Goal: Task Accomplishment & Management: Use online tool/utility

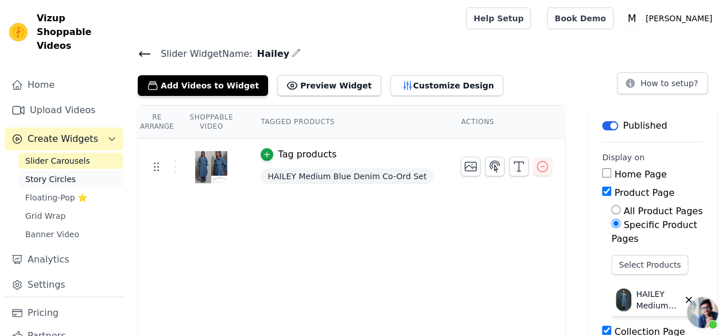
click at [60, 173] on span "Story Circles" at bounding box center [50, 178] width 51 height 11
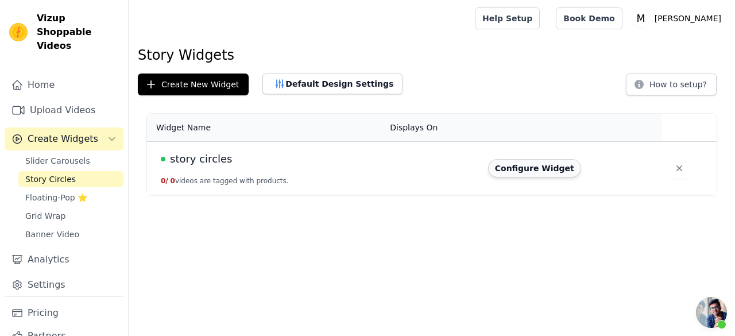
click at [541, 167] on button "Configure Widget" at bounding box center [534, 168] width 93 height 18
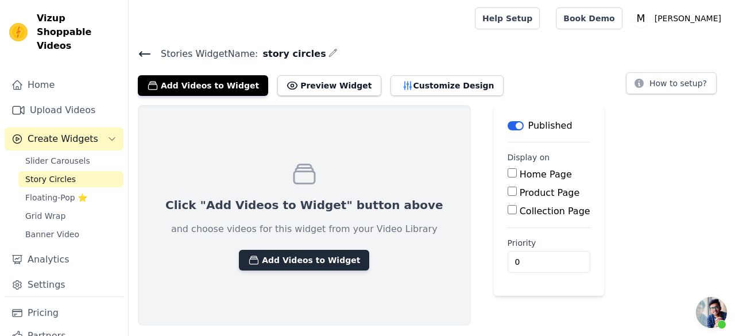
click at [308, 262] on button "Add Videos to Widget" at bounding box center [304, 260] width 130 height 21
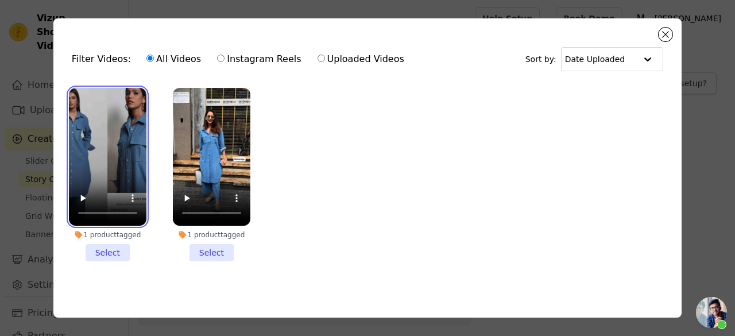
click at [96, 114] on video at bounding box center [107, 157] width 77 height 138
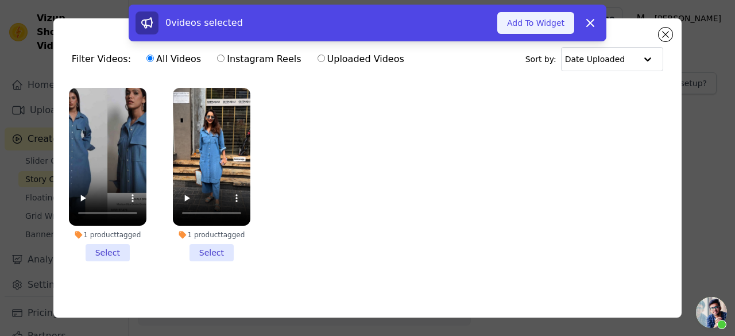
click at [538, 24] on button "Add To Widget" at bounding box center [535, 23] width 77 height 22
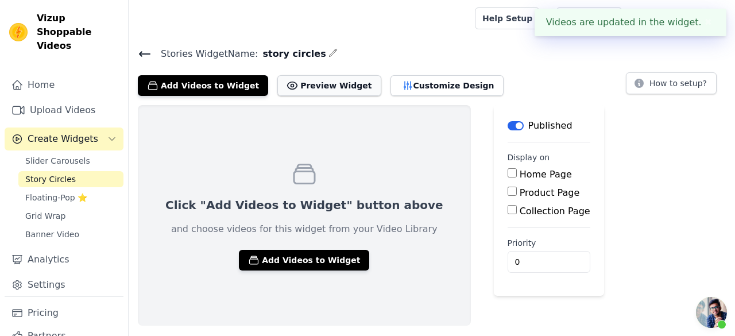
click at [312, 81] on button "Preview Widget" at bounding box center [328, 85] width 103 height 21
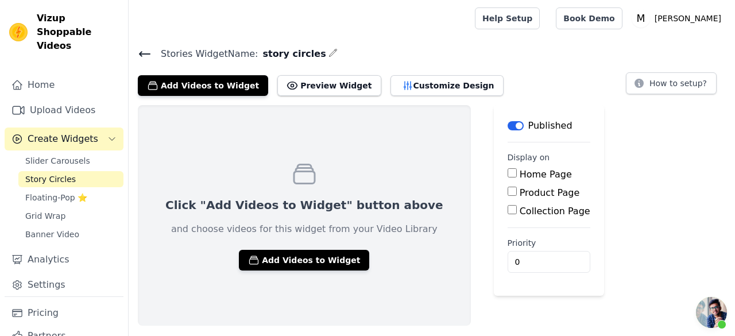
click at [519, 190] on label "Product Page" at bounding box center [549, 192] width 60 height 11
click at [507, 190] on input "Product Page" at bounding box center [511, 191] width 9 height 9
checkbox input "true"
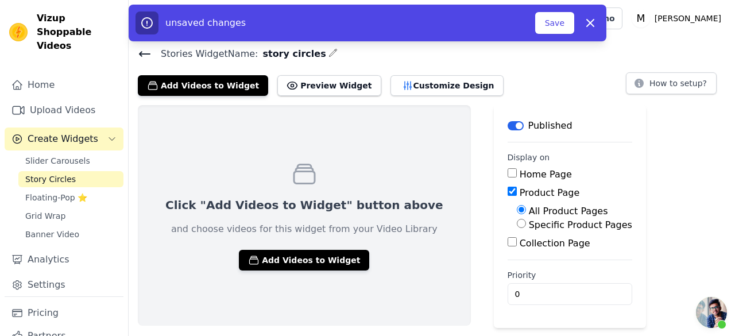
click at [519, 239] on label "Collection Page" at bounding box center [554, 243] width 71 height 11
click at [507, 239] on input "Collection Page" at bounding box center [511, 241] width 9 height 9
checkbox input "true"
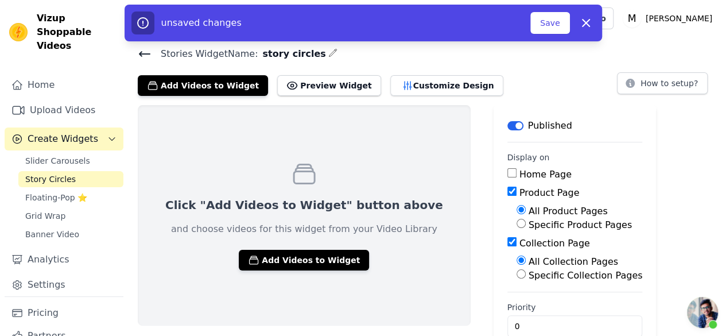
click at [529, 270] on label "Specific Collection Pages" at bounding box center [586, 275] width 114 height 11
click at [517, 269] on input "Specific Collection Pages" at bounding box center [521, 273] width 9 height 9
radio input "true"
click at [517, 299] on button "Select Collection Pages" at bounding box center [571, 302] width 108 height 20
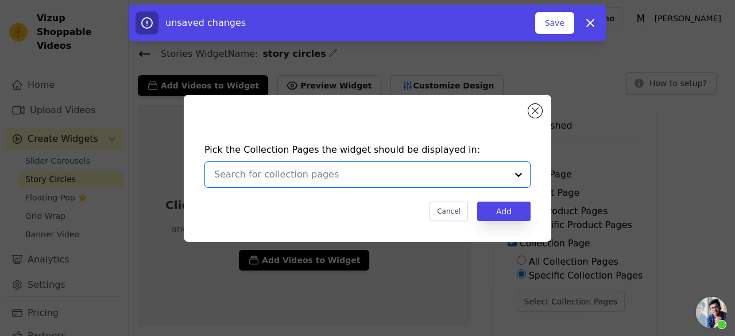
click at [306, 174] on input "text" at bounding box center [360, 175] width 293 height 14
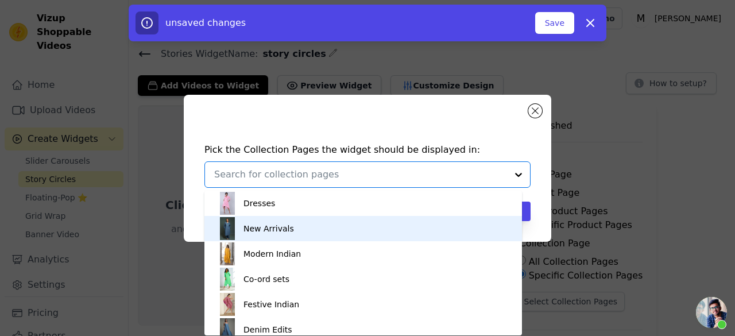
click at [294, 239] on div "New Arrivals" at bounding box center [363, 228] width 294 height 25
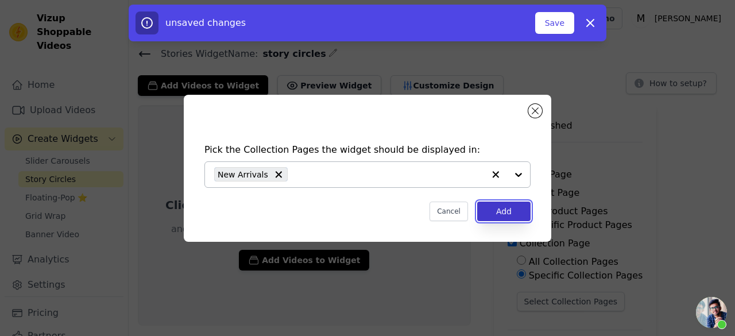
click at [502, 207] on button "Add" at bounding box center [503, 211] width 53 height 20
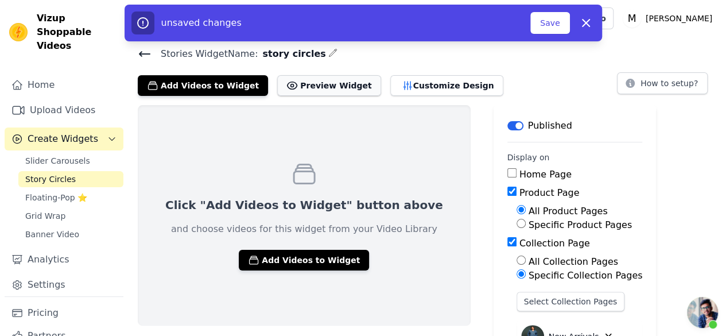
click at [289, 88] on button "Preview Widget" at bounding box center [328, 85] width 103 height 21
click at [543, 20] on button "Save" at bounding box center [549, 23] width 39 height 22
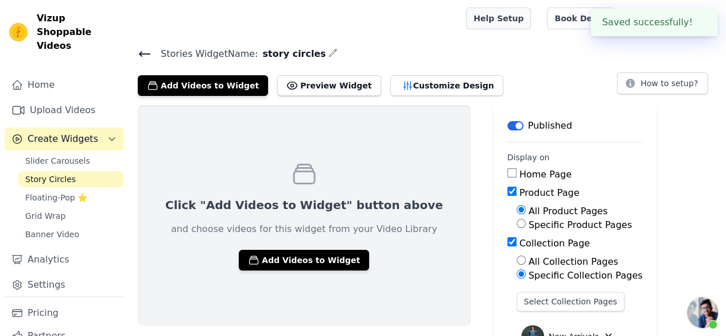
click at [531, 20] on link "Help Setup" at bounding box center [498, 18] width 65 height 22
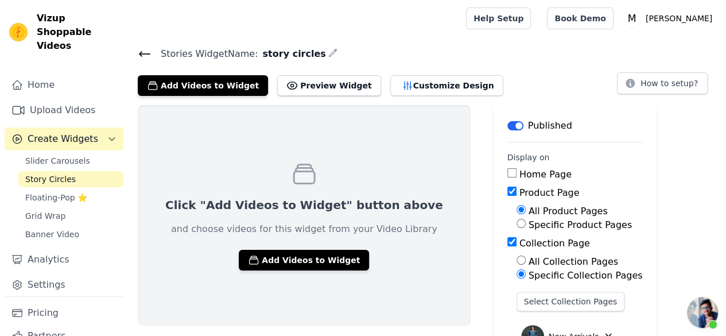
scroll to position [96, 0]
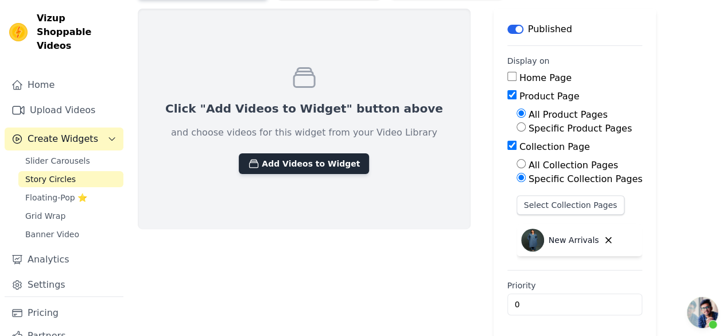
click at [295, 164] on button "Add Videos to Widget" at bounding box center [304, 163] width 130 height 21
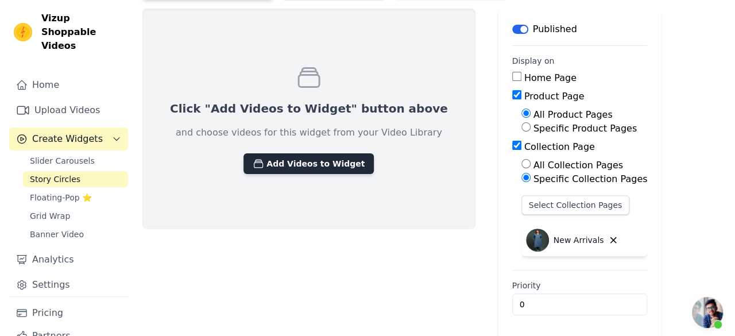
scroll to position [0, 0]
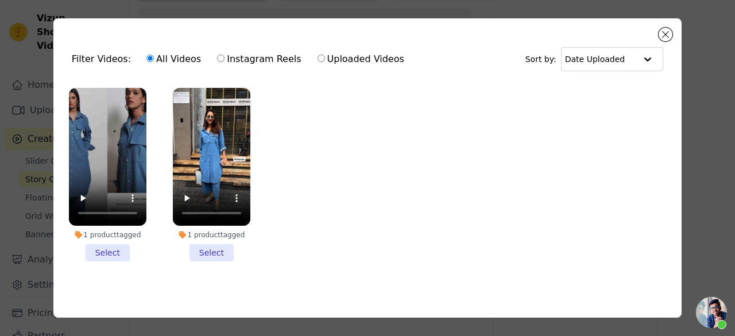
click at [166, 145] on div "1 product tagged Select" at bounding box center [211, 174] width 90 height 186
click at [209, 247] on li "1 product tagged Select" at bounding box center [211, 174] width 77 height 173
click at [0, 0] on input "1 product tagged Select" at bounding box center [0, 0] width 0 height 0
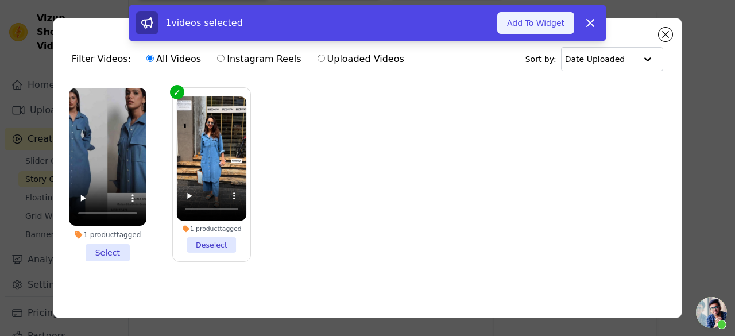
click at [543, 20] on button "Add To Widget" at bounding box center [535, 23] width 77 height 22
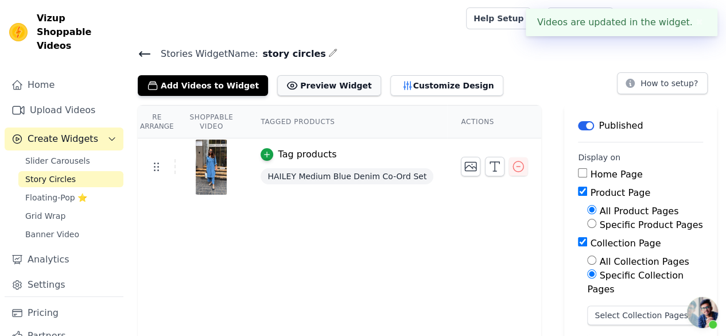
click at [311, 85] on button "Preview Widget" at bounding box center [328, 85] width 103 height 21
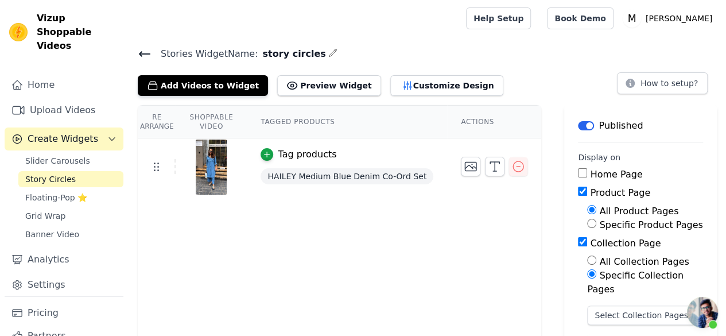
click at [60, 127] on button "Create Widgets" at bounding box center [64, 138] width 119 height 23
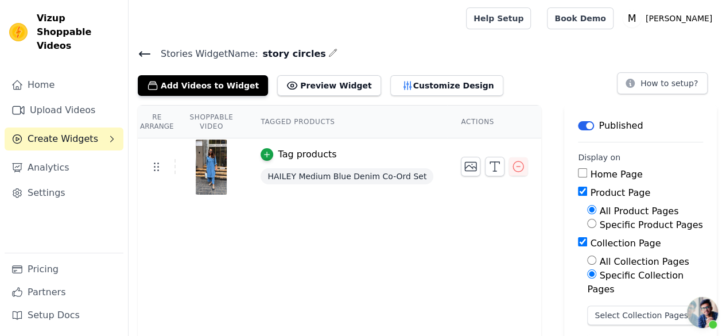
click at [63, 137] on div "Home Upload Videos Create Widgets Analytics Settings" at bounding box center [64, 162] width 119 height 179
click at [78, 134] on button "Create Widgets" at bounding box center [64, 138] width 119 height 23
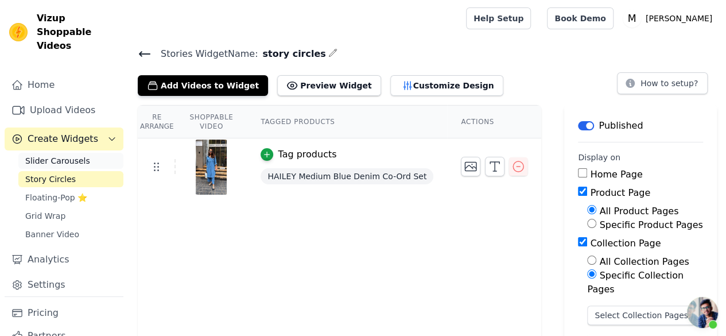
click at [79, 153] on link "Slider Carousels" at bounding box center [70, 161] width 105 height 16
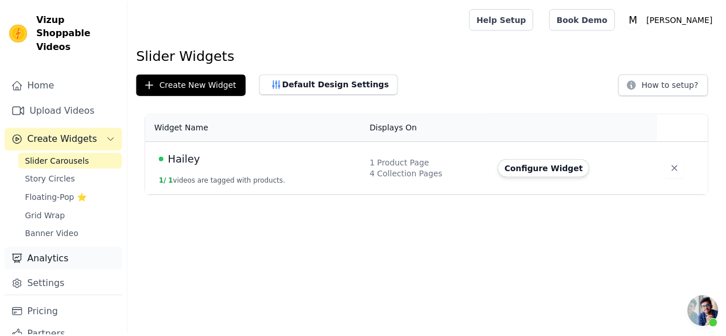
scroll to position [29, 0]
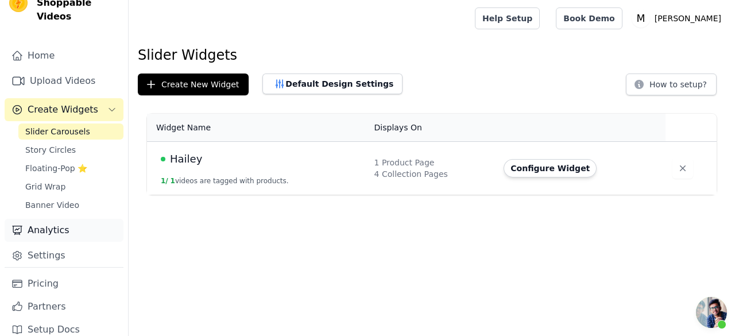
click at [62, 244] on link "Settings" at bounding box center [64, 255] width 119 height 23
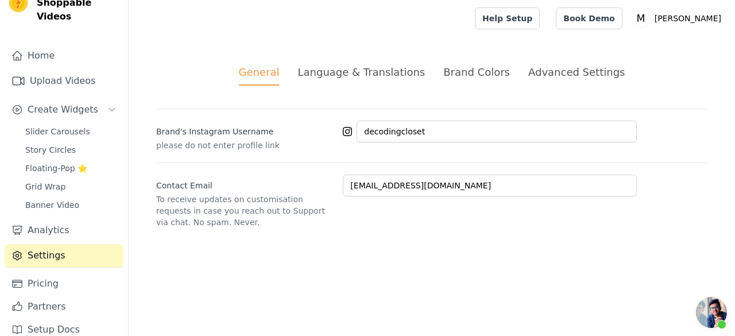
click at [356, 67] on div "Language & Translations" at bounding box center [360, 71] width 127 height 15
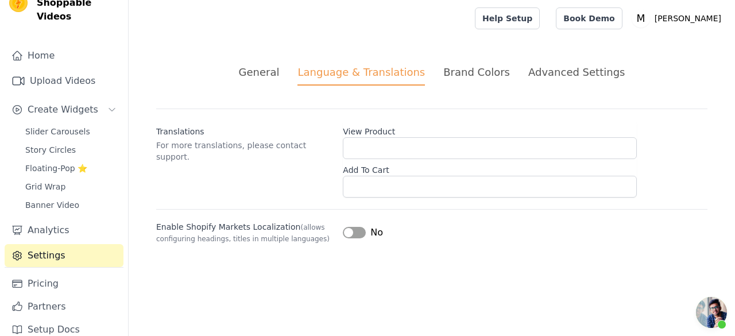
click at [459, 83] on li "Brand Colors" at bounding box center [476, 74] width 67 height 21
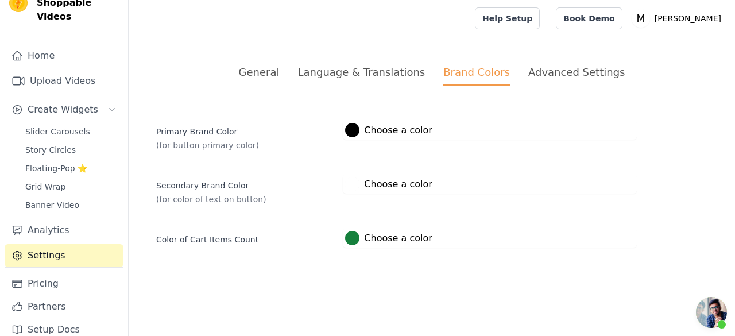
click at [541, 85] on li "Advanced Settings" at bounding box center [576, 74] width 96 height 21
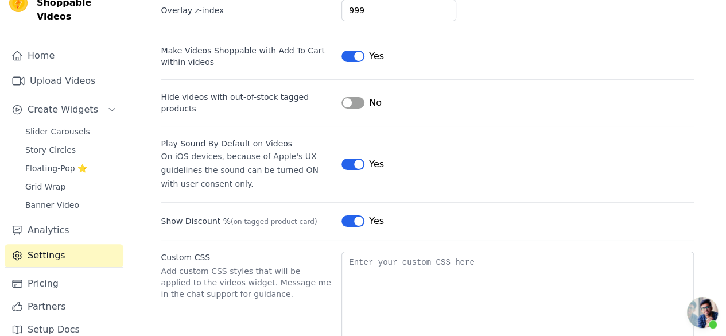
scroll to position [155, 0]
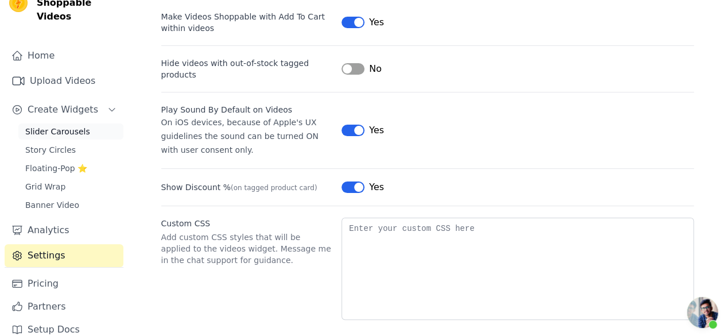
click at [82, 123] on link "Slider Carousels" at bounding box center [70, 131] width 105 height 16
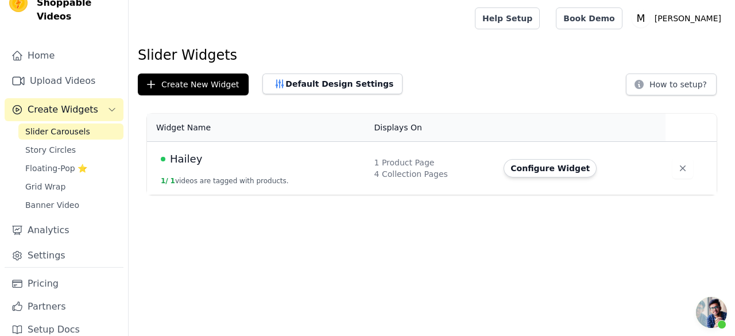
click at [292, 187] on td "Hailey 1 / 1 videos are tagged with products." at bounding box center [257, 168] width 220 height 53
click at [373, 161] on td "1 Product Page 4 Collection Pages" at bounding box center [432, 168] width 130 height 53
click at [521, 173] on button "Configure Widget" at bounding box center [549, 168] width 93 height 18
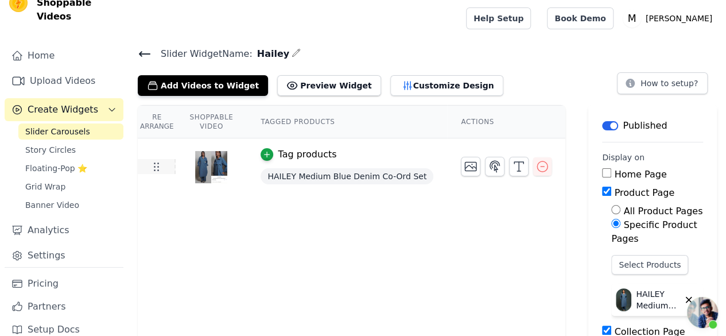
click at [152, 164] on icon at bounding box center [156, 167] width 14 height 14
click at [390, 79] on button "Customize Design" at bounding box center [446, 85] width 113 height 21
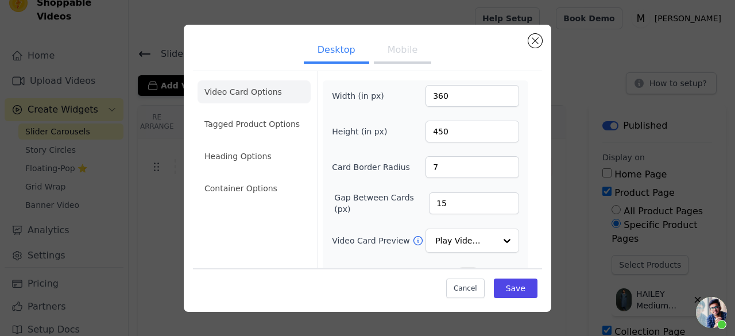
click at [389, 53] on button "Mobile" at bounding box center [402, 50] width 57 height 25
click at [329, 38] on button "Desktop" at bounding box center [336, 50] width 65 height 25
click at [391, 51] on button "Mobile" at bounding box center [402, 50] width 57 height 25
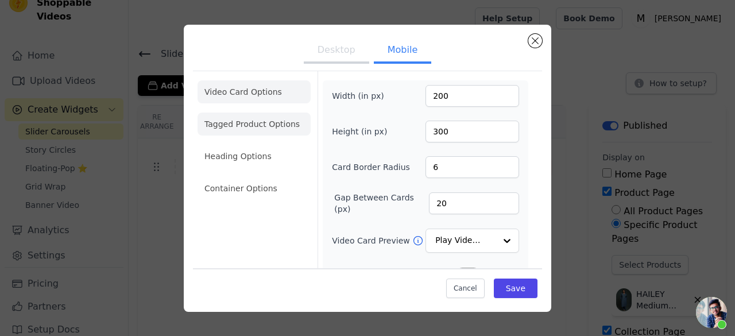
click at [273, 114] on li "Tagged Product Options" at bounding box center [253, 123] width 113 height 23
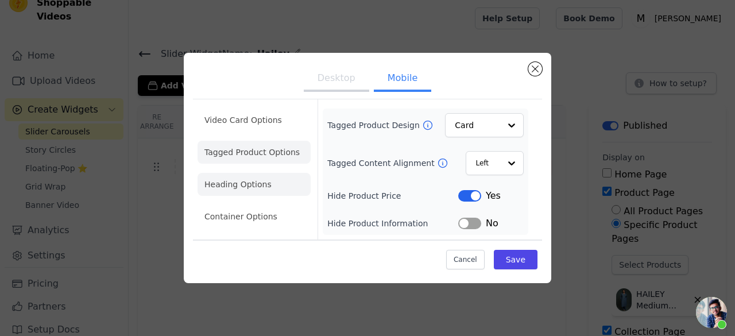
click at [246, 188] on li "Heading Options" at bounding box center [253, 184] width 113 height 23
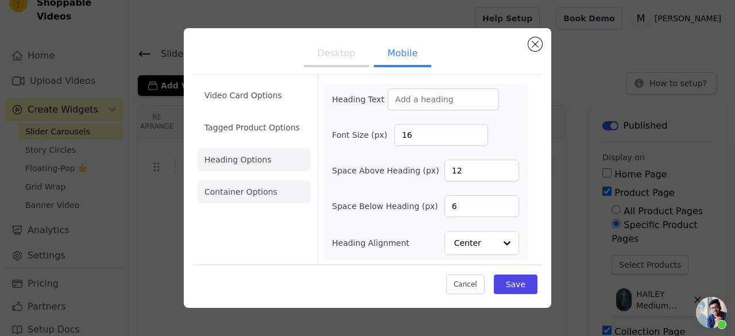
click at [253, 197] on li "Container Options" at bounding box center [253, 191] width 113 height 23
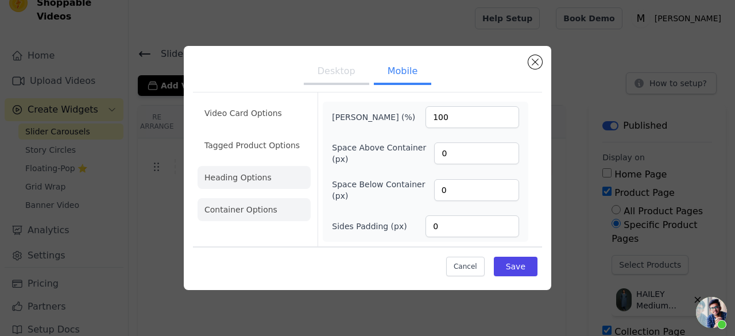
click at [267, 180] on li "Heading Options" at bounding box center [253, 177] width 113 height 23
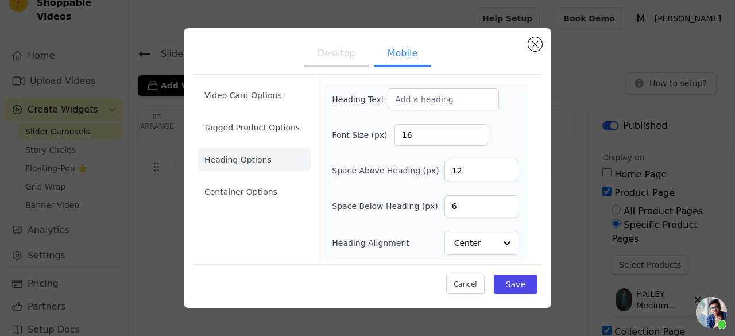
click at [332, 57] on button "Desktop" at bounding box center [336, 54] width 65 height 25
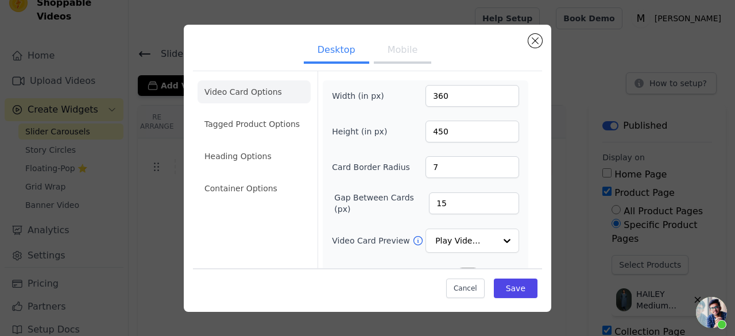
click at [390, 44] on button "Mobile" at bounding box center [402, 50] width 57 height 25
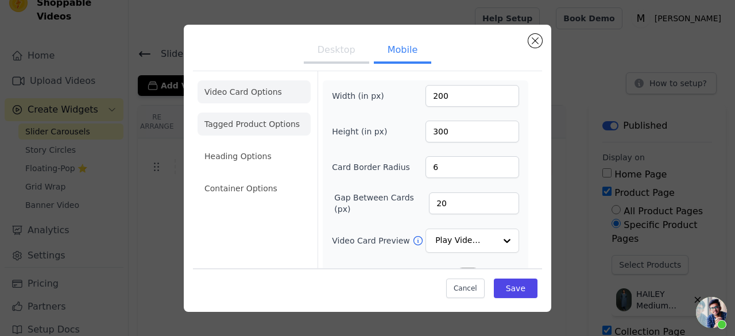
click at [293, 123] on li "Tagged Product Options" at bounding box center [253, 123] width 113 height 23
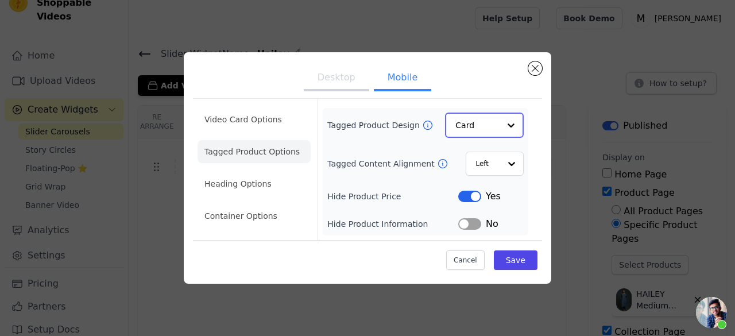
click at [469, 125] on input "Tagged Product Design" at bounding box center [477, 125] width 44 height 23
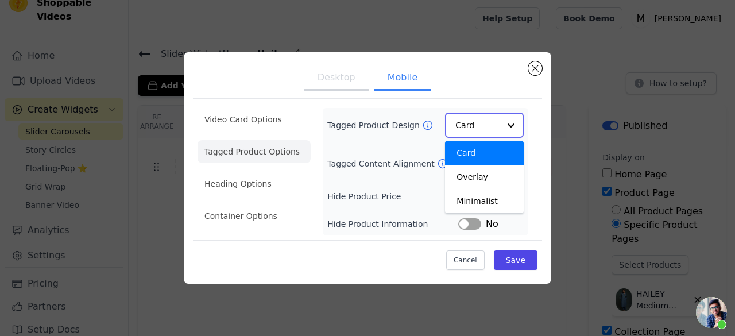
click at [469, 125] on input "Tagged Product Design" at bounding box center [477, 125] width 44 height 23
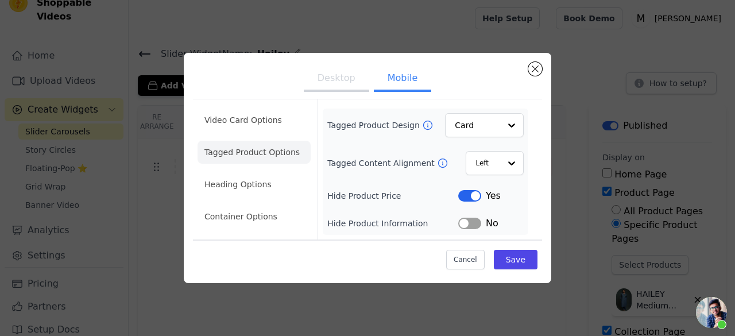
click at [341, 87] on button "Desktop" at bounding box center [336, 79] width 65 height 25
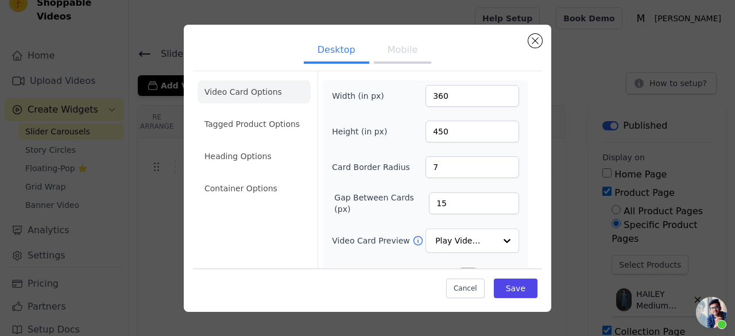
click at [402, 63] on ul "Desktop Mobile" at bounding box center [367, 51] width 349 height 34
click at [402, 63] on button "Mobile" at bounding box center [402, 50] width 57 height 25
click at [332, 177] on div "Width (in px) 200 Height (in px) 300 Card Border Radius 6 Gap Between Cards (px…" at bounding box center [425, 270] width 187 height 370
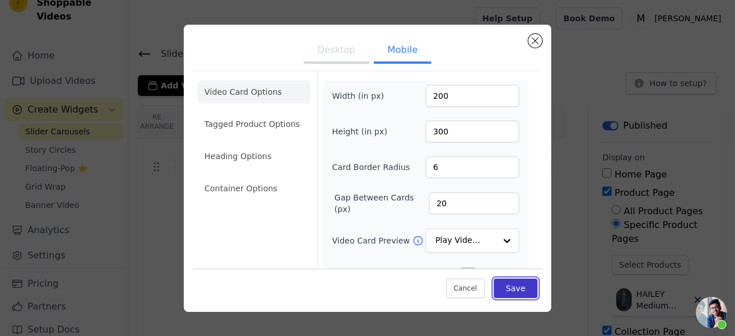
click at [507, 282] on button "Save" at bounding box center [516, 288] width 44 height 20
